Goal: Task Accomplishment & Management: Manage account settings

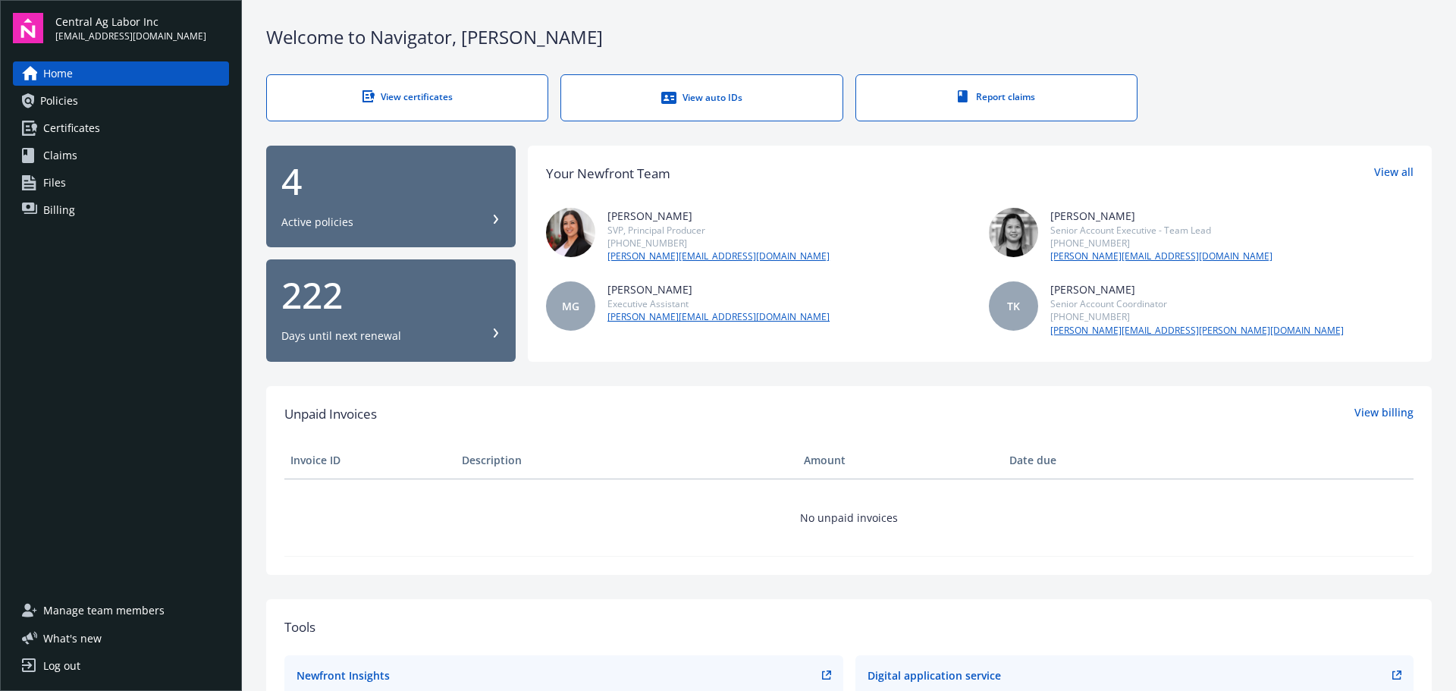
click at [90, 212] on link "Billing" at bounding box center [121, 210] width 216 height 24
